Goal: Task Accomplishment & Management: Manage account settings

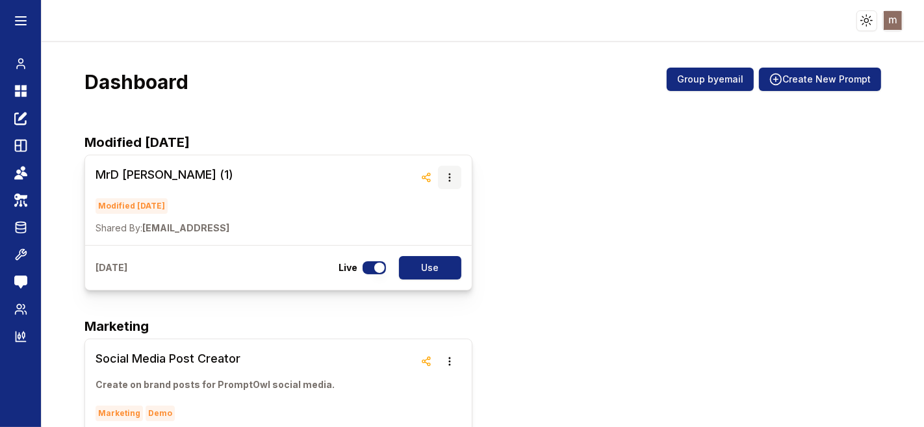
click at [448, 179] on icon "button" at bounding box center [449, 177] width 10 height 10
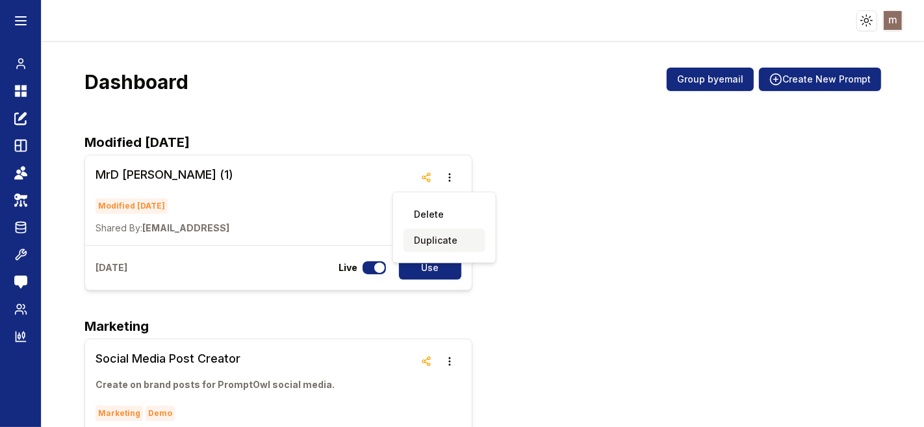
click at [440, 244] on button "Duplicate" at bounding box center [445, 240] width 82 height 23
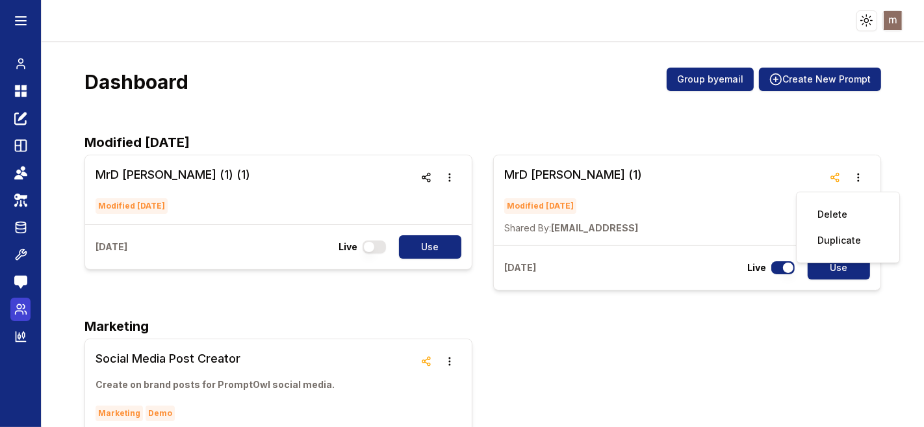
click at [23, 305] on icon at bounding box center [24, 307] width 2 height 4
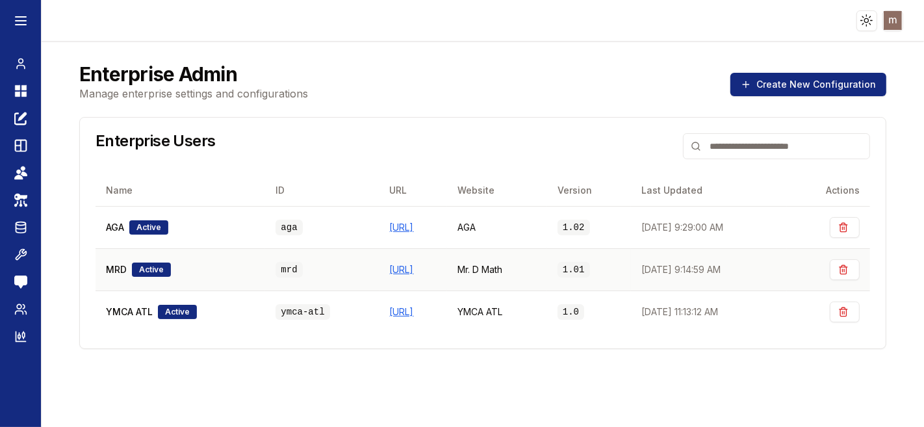
click at [118, 272] on span "MRD" at bounding box center [116, 269] width 21 height 13
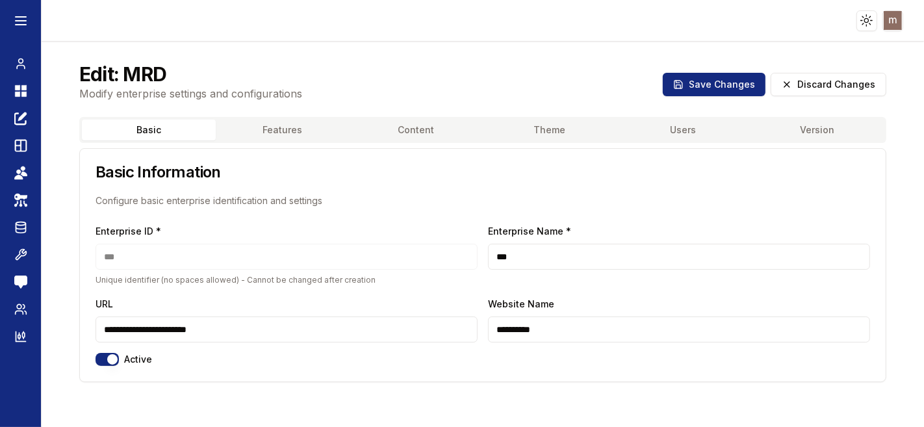
scroll to position [52, 0]
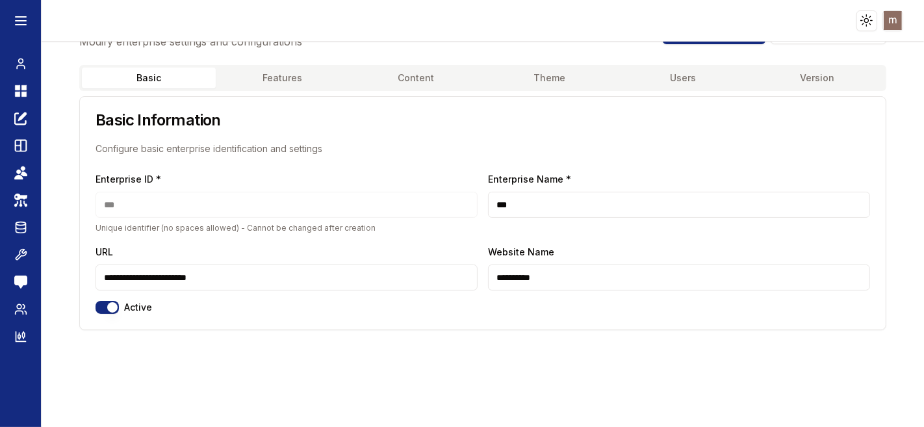
click at [289, 86] on button "Features" at bounding box center [283, 78] width 134 height 21
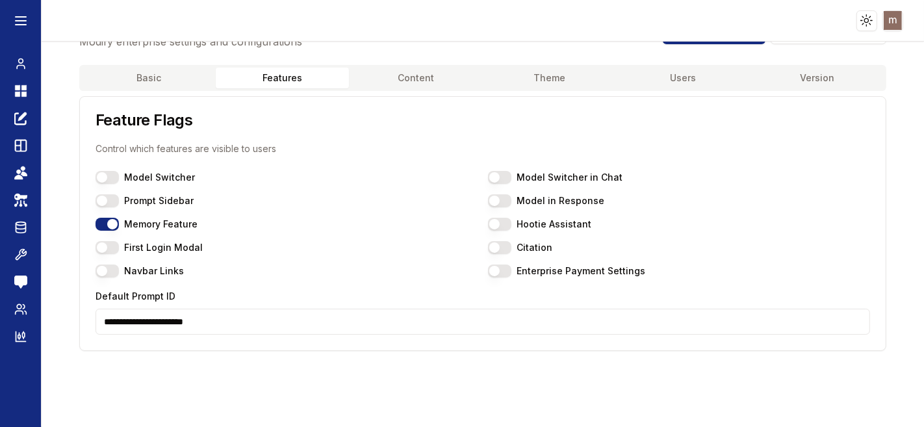
click at [196, 320] on input "**********" at bounding box center [483, 322] width 775 height 26
paste input
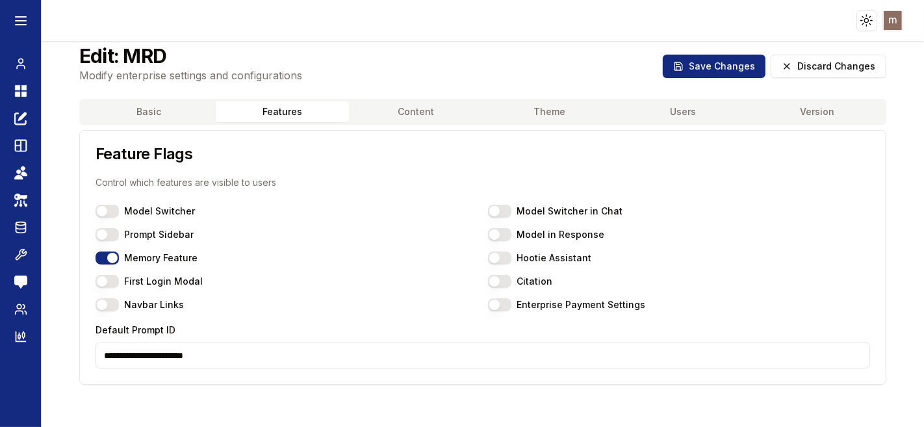
scroll to position [0, 0]
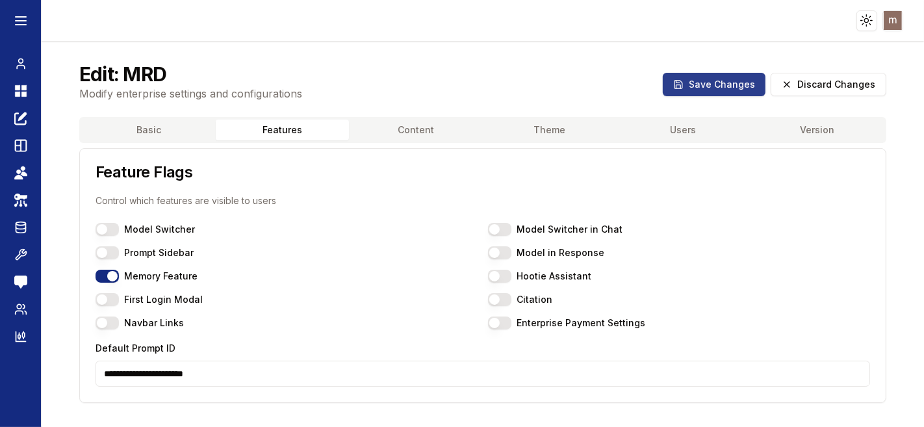
type input "**********"
click at [694, 88] on button "Save Changes" at bounding box center [714, 84] width 103 height 23
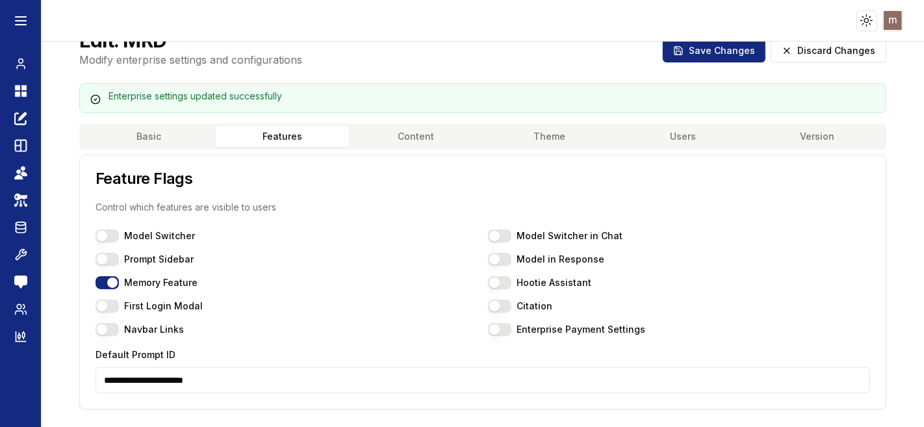
scroll to position [52, 0]
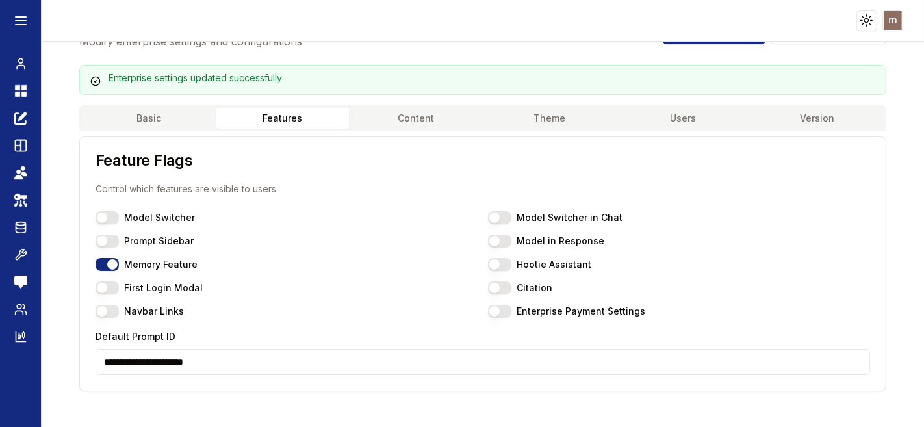
click at [153, 123] on button "Basic" at bounding box center [149, 118] width 134 height 21
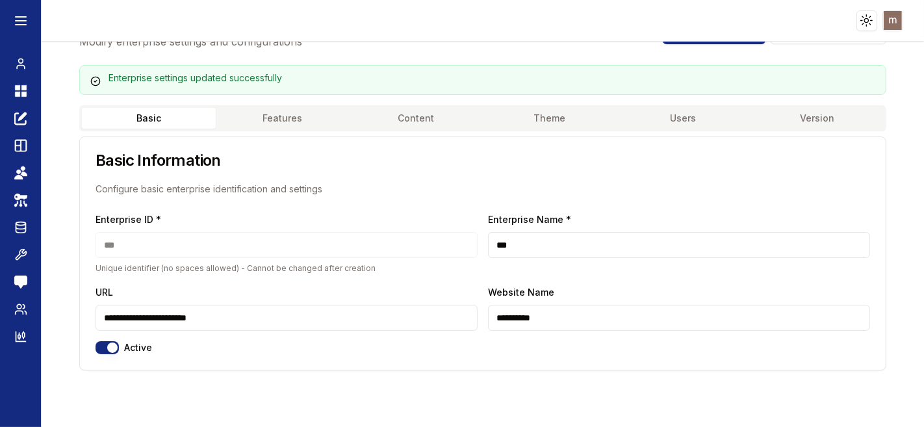
click at [667, 117] on button "Users" at bounding box center [684, 118] width 134 height 21
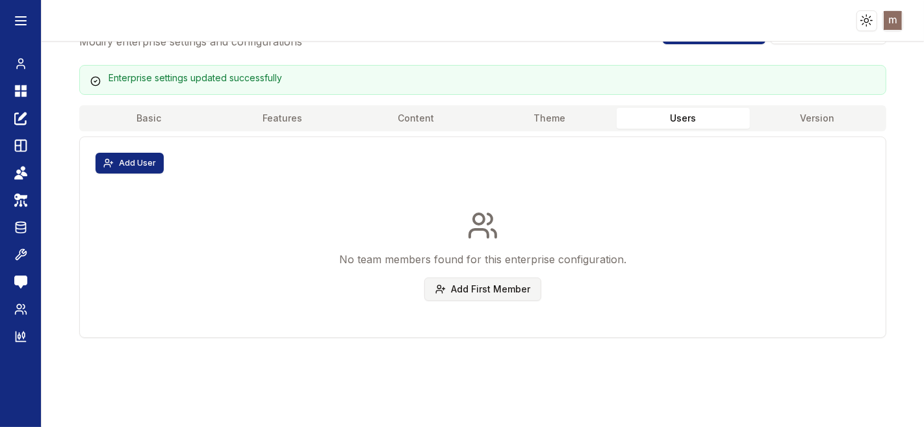
click at [497, 292] on button "Add First Member" at bounding box center [482, 288] width 117 height 23
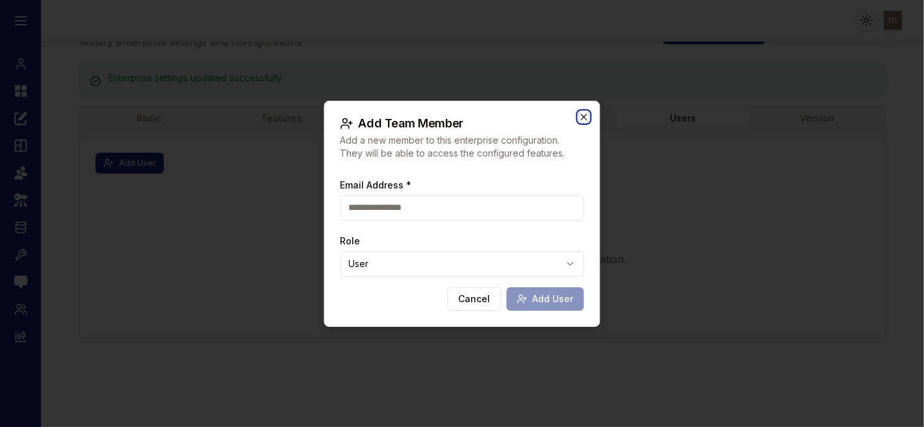
click at [585, 117] on icon "button" at bounding box center [584, 117] width 10 height 10
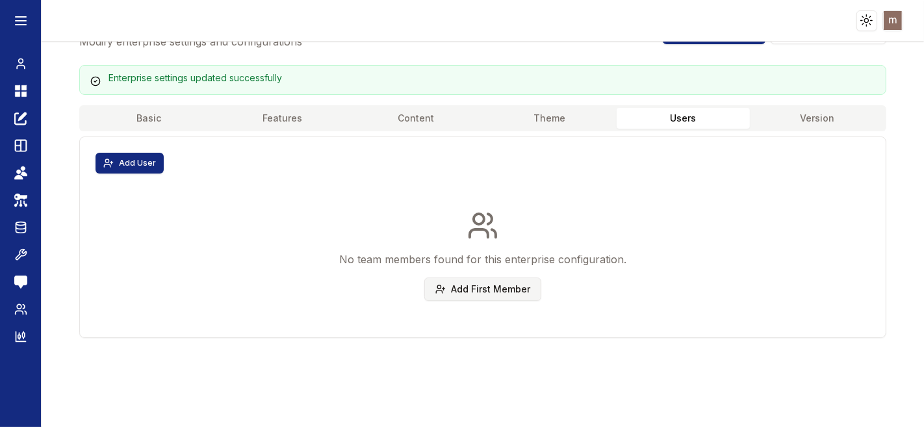
click at [481, 289] on button "Add First Member" at bounding box center [482, 288] width 117 height 23
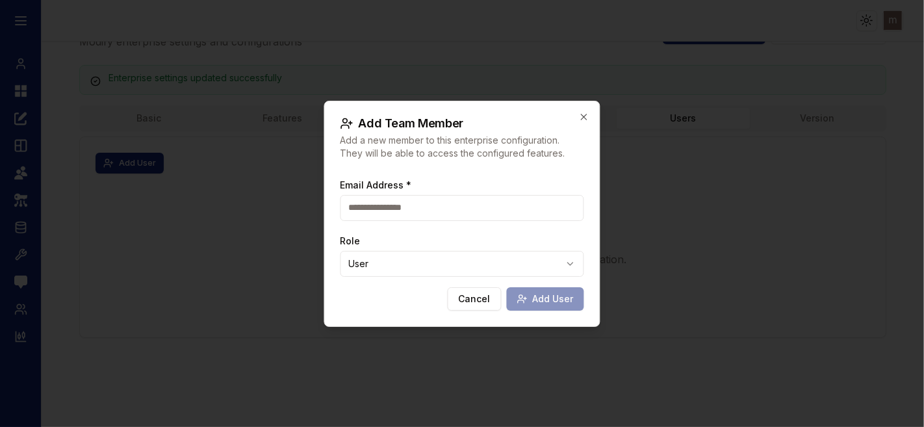
click at [485, 259] on body "Toggle theme Toggle user menu Chat Dashboard Create Prompts Templates Teams API…" at bounding box center [462, 213] width 924 height 427
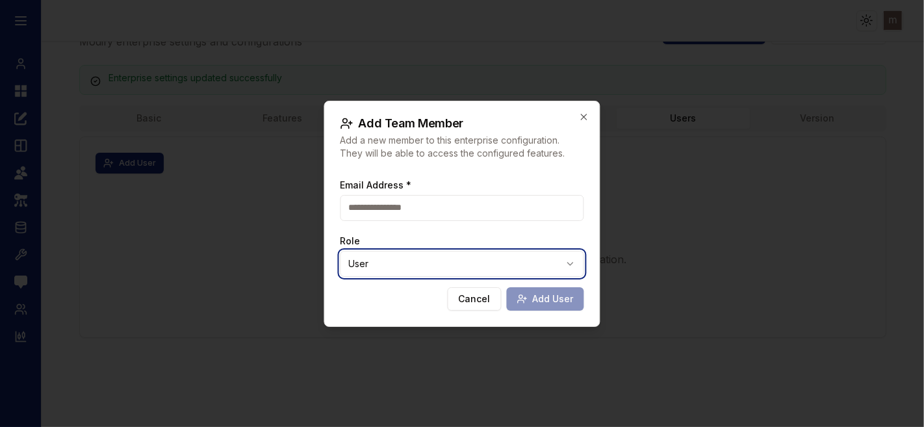
click at [493, 228] on body "Toggle theme Toggle user menu Chat Dashboard Create Prompts Templates Teams API…" at bounding box center [462, 213] width 924 height 427
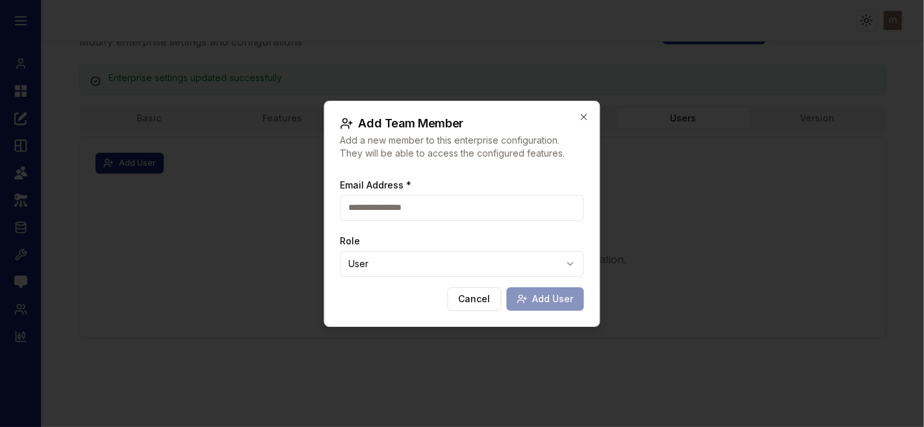
click at [497, 206] on input "Email Address *" at bounding box center [462, 208] width 244 height 26
type input "**********"
click at [507, 287] on button "Add User" at bounding box center [545, 298] width 77 height 23
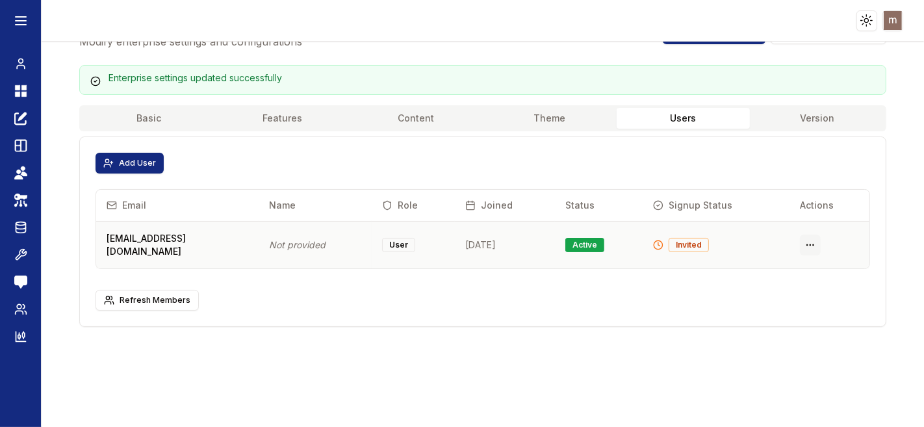
click at [796, 240] on html "Toggle theme Toggle user menu Chat Dashboard Create Prompts Templates Teams API…" at bounding box center [462, 213] width 924 height 427
click at [778, 287] on div "Delete User" at bounding box center [769, 288] width 77 height 21
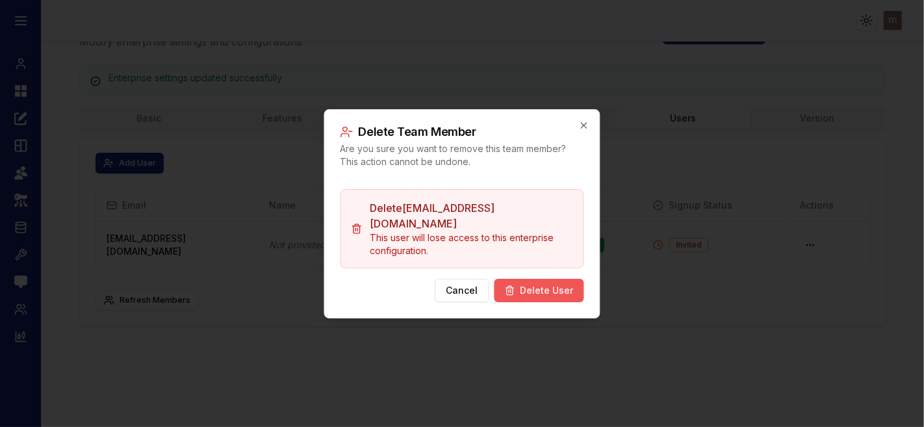
click at [558, 279] on button "Delete User" at bounding box center [539, 290] width 90 height 23
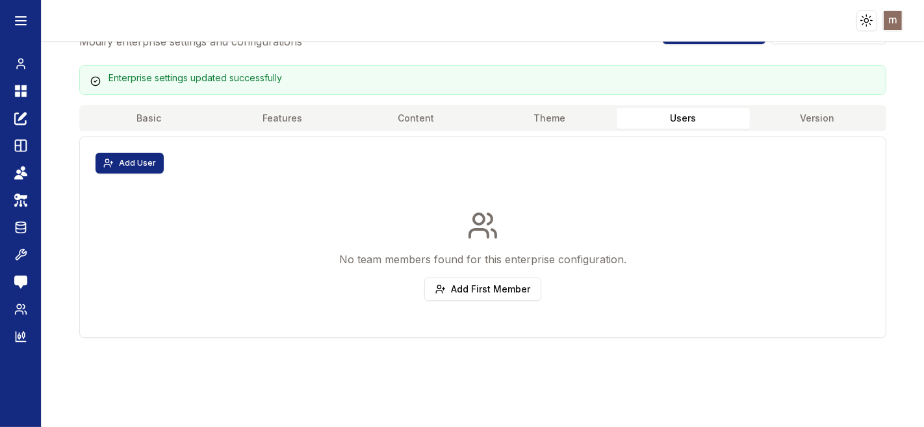
click at [807, 122] on button "Version" at bounding box center [817, 118] width 134 height 21
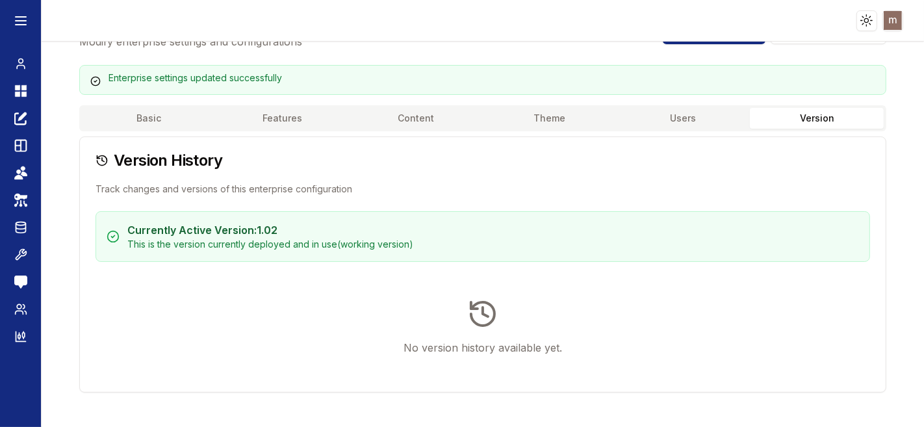
click at [670, 122] on button "Users" at bounding box center [684, 118] width 134 height 21
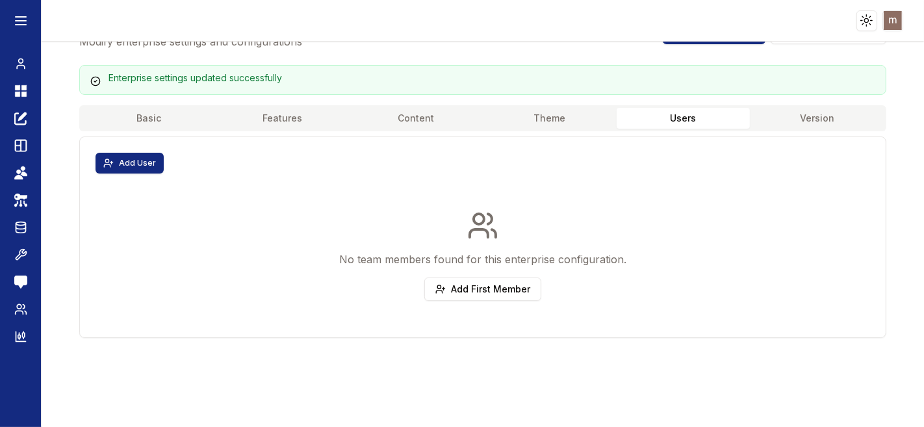
click at [569, 119] on button "Theme" at bounding box center [550, 118] width 134 height 21
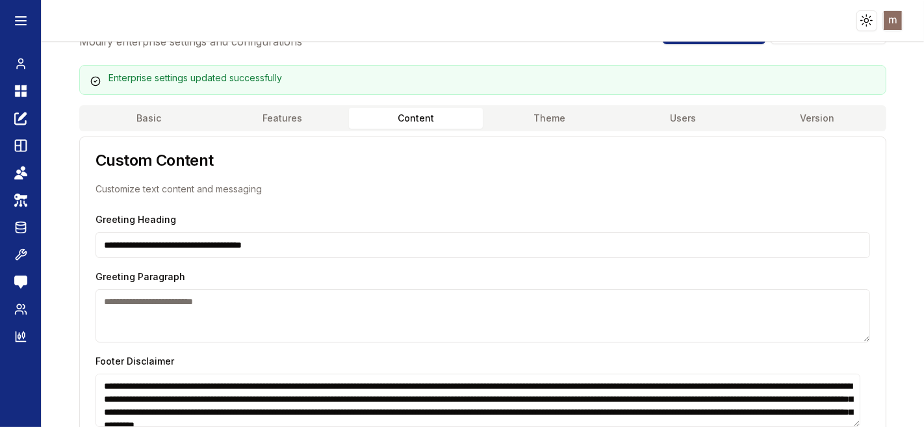
click at [433, 116] on button "Content" at bounding box center [416, 118] width 134 height 21
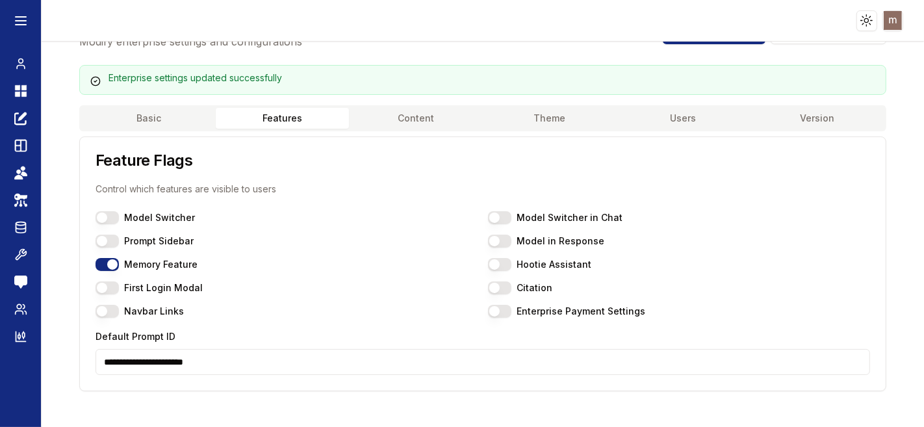
click at [272, 120] on button "Features" at bounding box center [283, 118] width 134 height 21
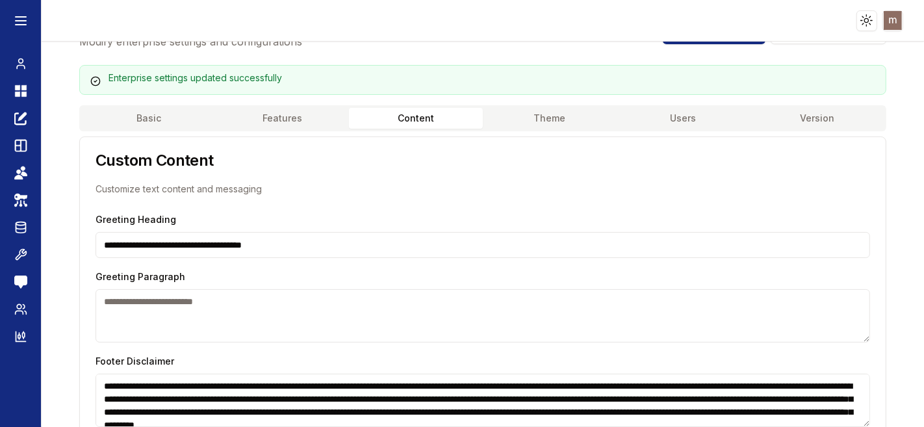
click at [380, 114] on button "Content" at bounding box center [416, 118] width 134 height 21
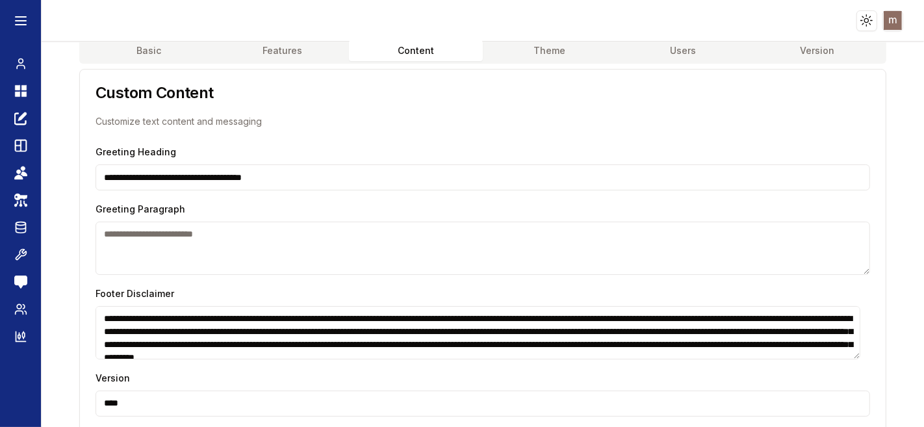
scroll to position [0, 0]
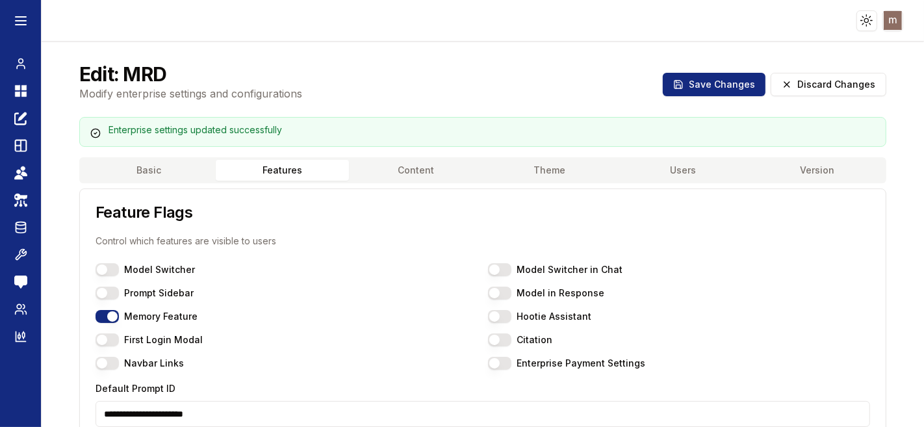
click at [272, 164] on button "Features" at bounding box center [283, 170] width 134 height 21
click at [670, 177] on button "Users" at bounding box center [684, 170] width 134 height 21
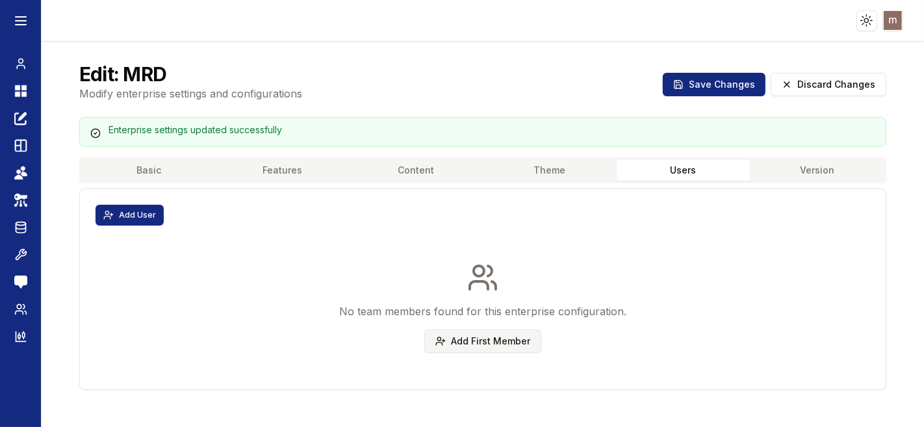
click at [464, 331] on button "Add First Member" at bounding box center [482, 340] width 117 height 23
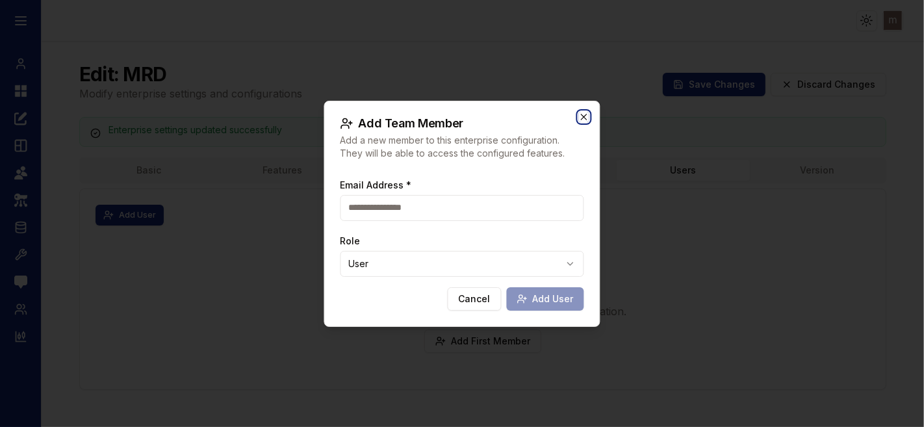
click at [589, 113] on icon "button" at bounding box center [584, 117] width 10 height 10
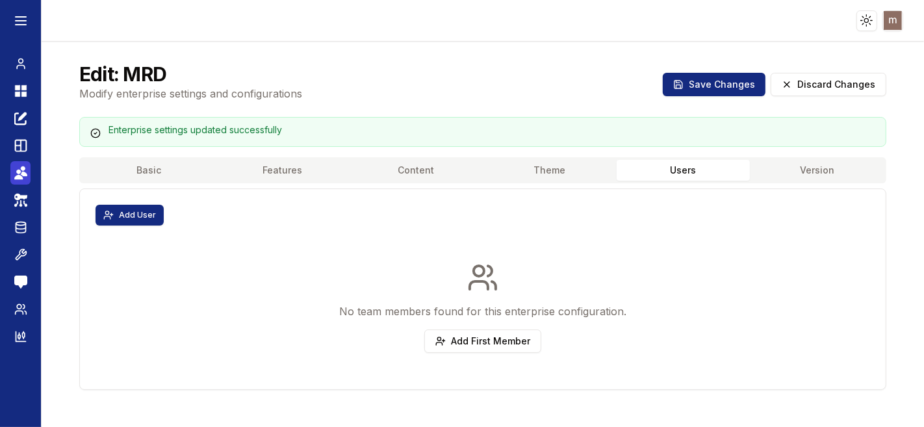
click at [19, 170] on icon at bounding box center [18, 172] width 5 height 5
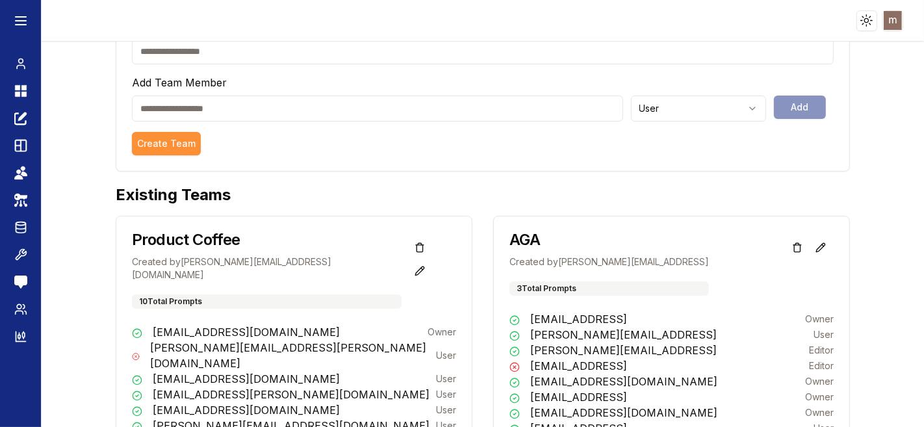
scroll to position [144, 0]
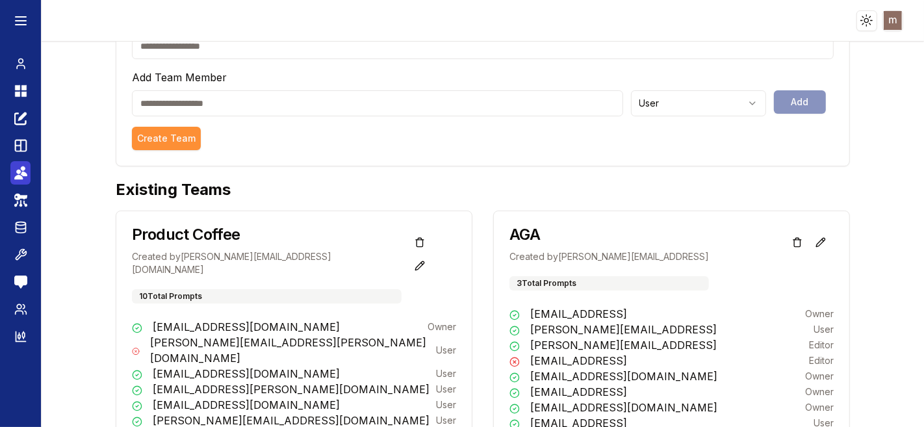
click at [24, 170] on icon at bounding box center [20, 173] width 13 height 16
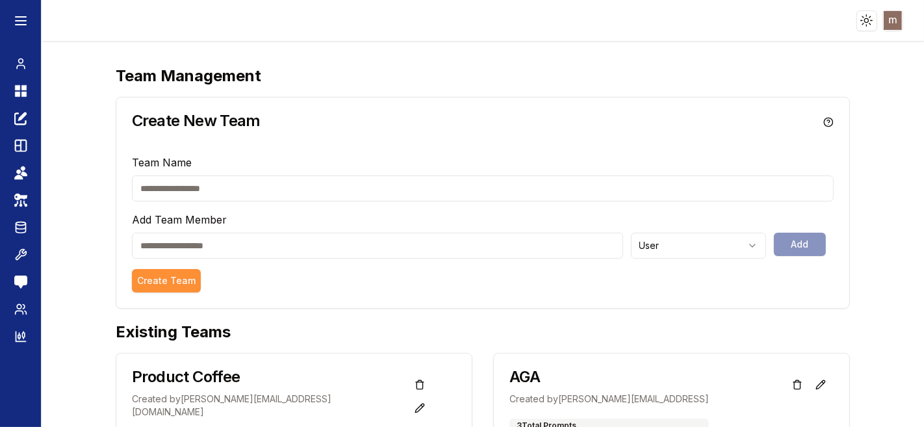
scroll to position [0, 0]
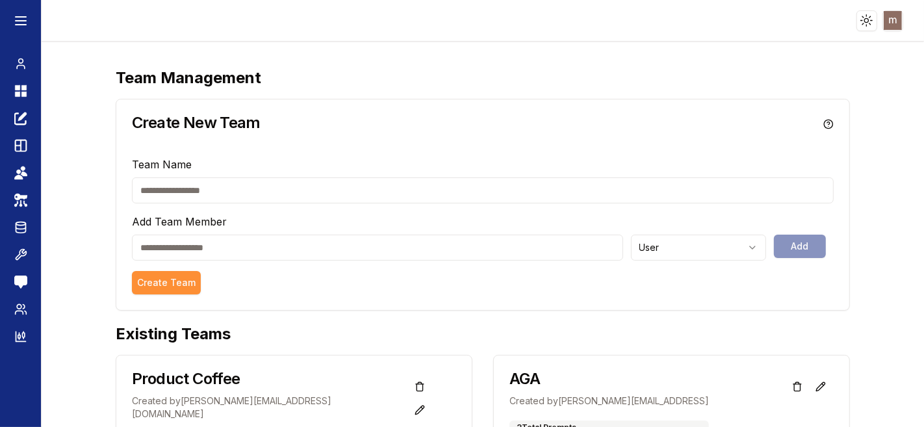
click at [337, 250] on input "email" at bounding box center [377, 248] width 491 height 26
click at [337, 283] on div "Team Name Add Team Member User Add Create Team" at bounding box center [482, 233] width 733 height 153
